Goal: Information Seeking & Learning: Learn about a topic

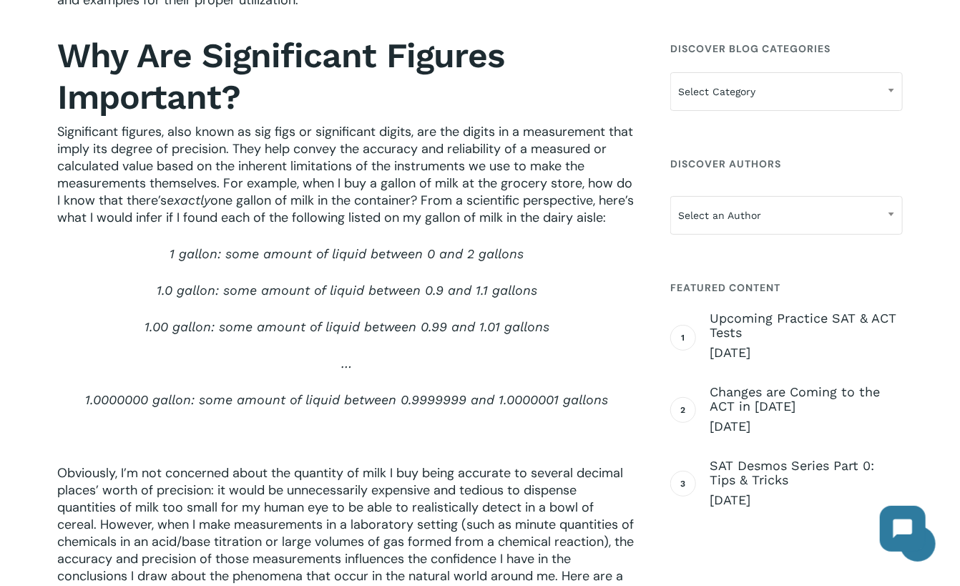
scroll to position [568, 0]
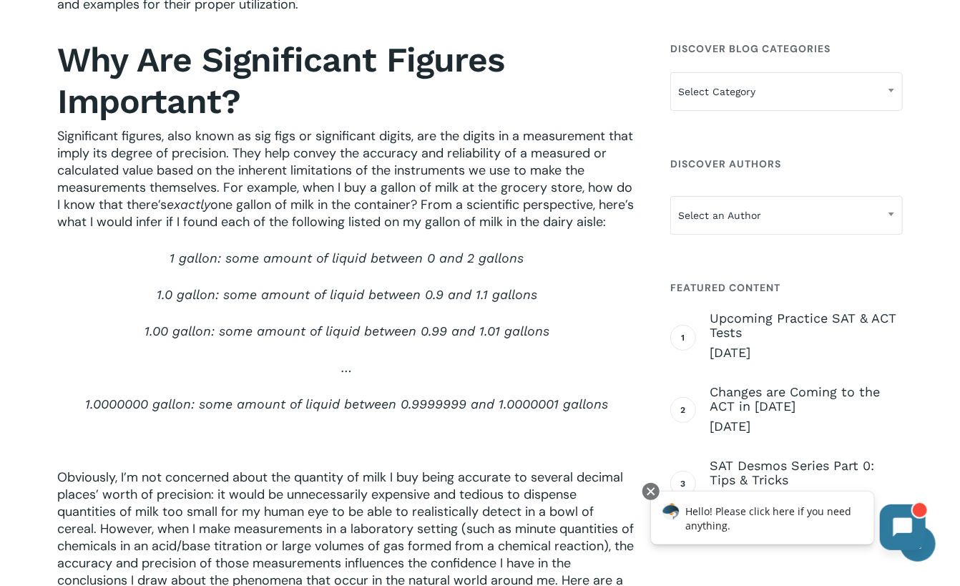
click at [906, 536] on button at bounding box center [902, 526] width 46 height 46
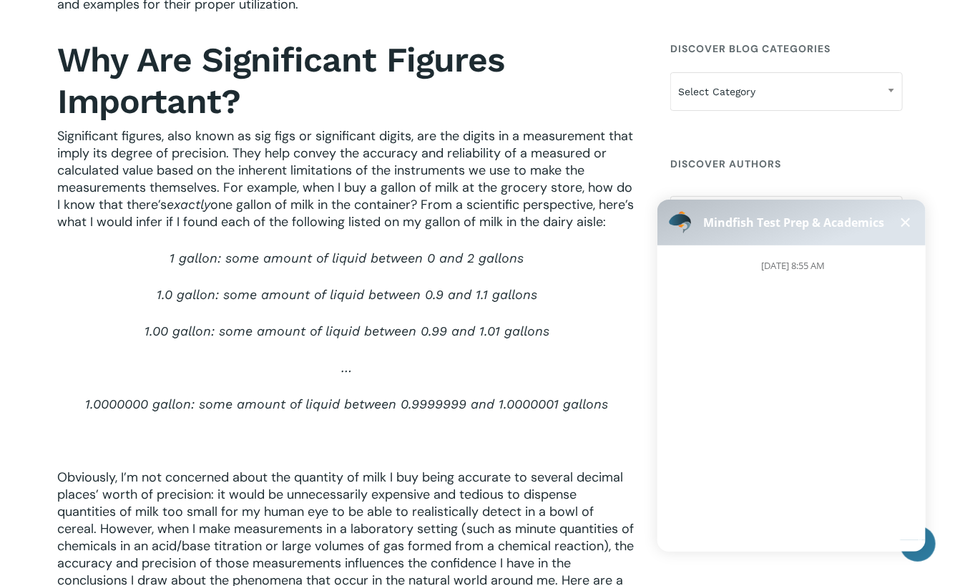
click at [902, 533] on div "[DATE] 8:55 AM" at bounding box center [796, 392] width 280 height 295
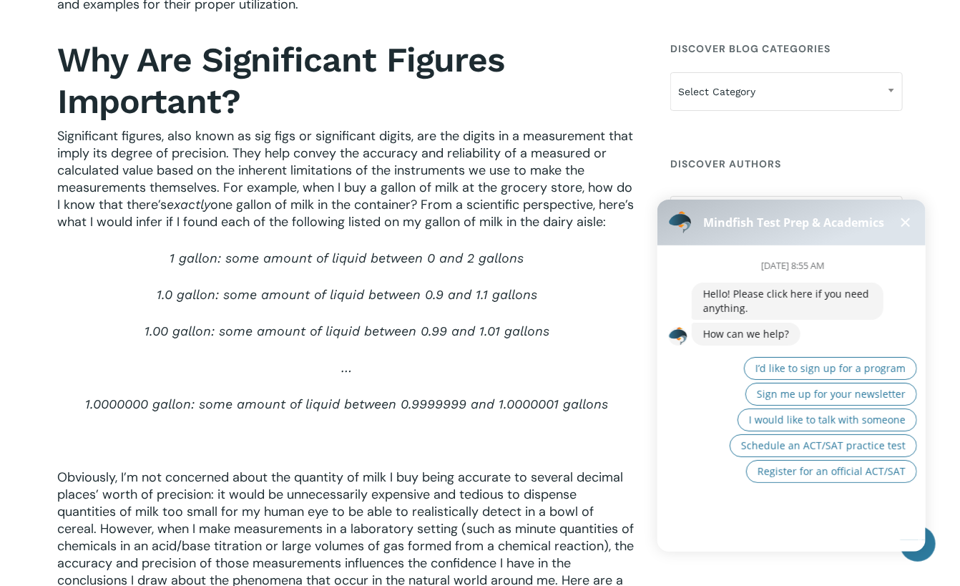
click at [594, 372] on p "…" at bounding box center [346, 377] width 578 height 36
click at [898, 219] on button at bounding box center [904, 221] width 17 height 17
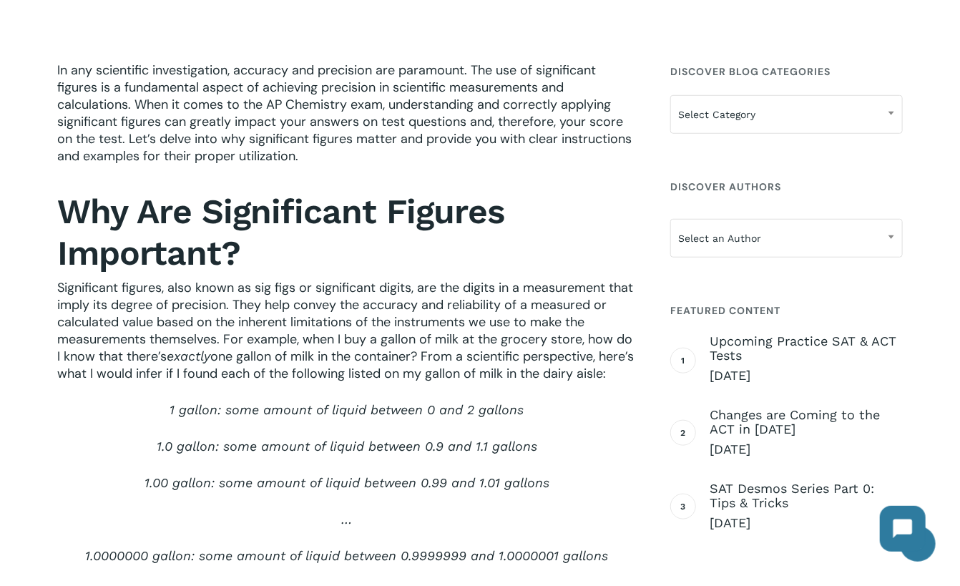
scroll to position [0, 0]
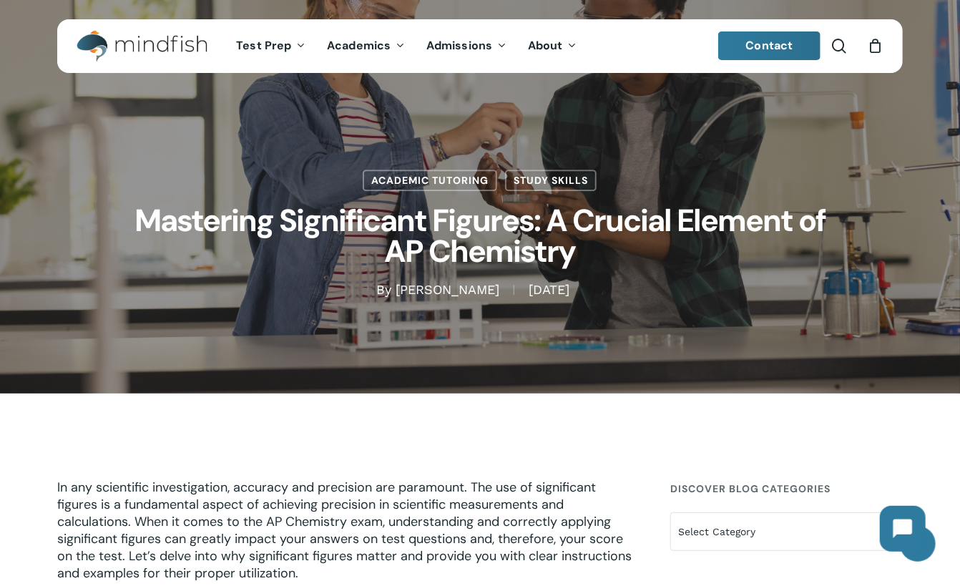
click at [913, 167] on div "Academic Tutoring Study Skills Mastering Significant Figures: A Crucial Element…" at bounding box center [480, 196] width 960 height 393
click at [886, 99] on div "Academic Tutoring Study Skills Mastering Significant Figures: A Crucial Element…" at bounding box center [479, 196] width 845 height 204
